Goal: Information Seeking & Learning: Learn about a topic

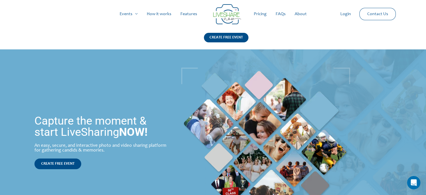
click at [261, 14] on link "Pricing" at bounding box center [260, 14] width 22 height 18
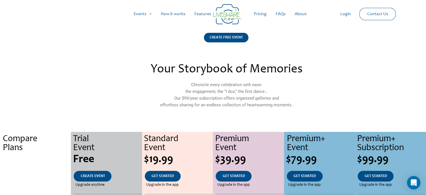
click at [202, 15] on link "Features" at bounding box center [203, 14] width 26 height 18
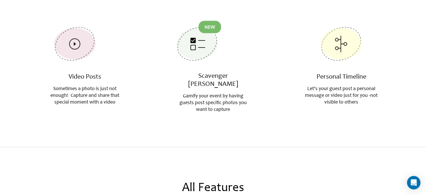
scroll to position [270, 0]
click at [213, 78] on link "Scavenger [PERSON_NAME]" at bounding box center [213, 80] width 50 height 15
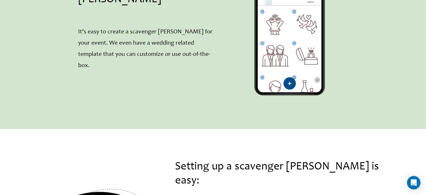
scroll to position [461, 0]
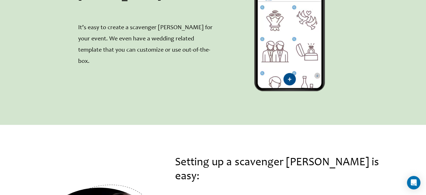
drag, startPoint x: 234, startPoint y: 111, endPoint x: 209, endPoint y: 148, distance: 45.1
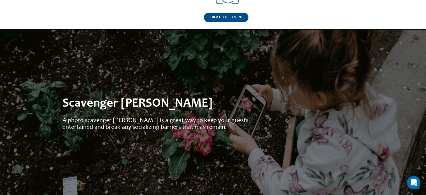
scroll to position [0, 0]
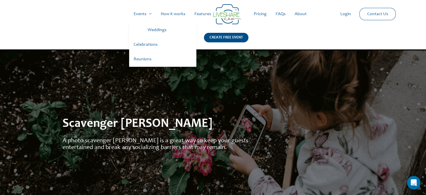
click at [159, 27] on link "Weddings" at bounding box center [169, 30] width 53 height 15
